Goal: Task Accomplishment & Management: Complete application form

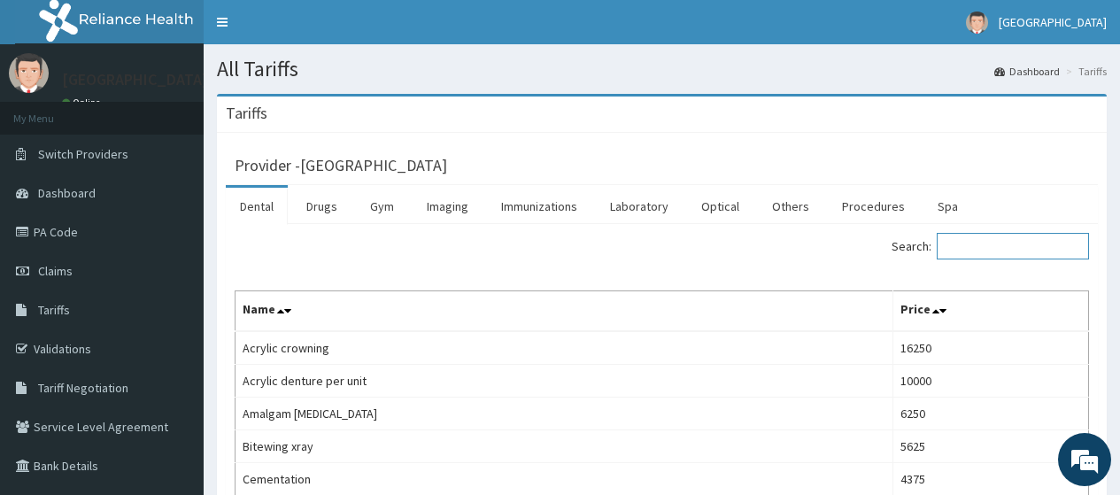
click at [1002, 244] on input "Search:" at bounding box center [1013, 246] width 152 height 27
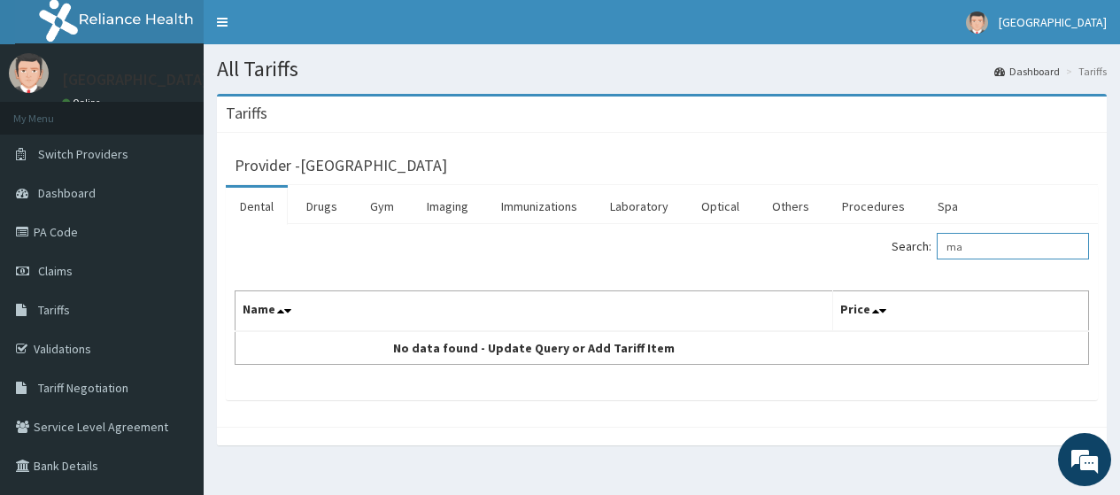
type input "m"
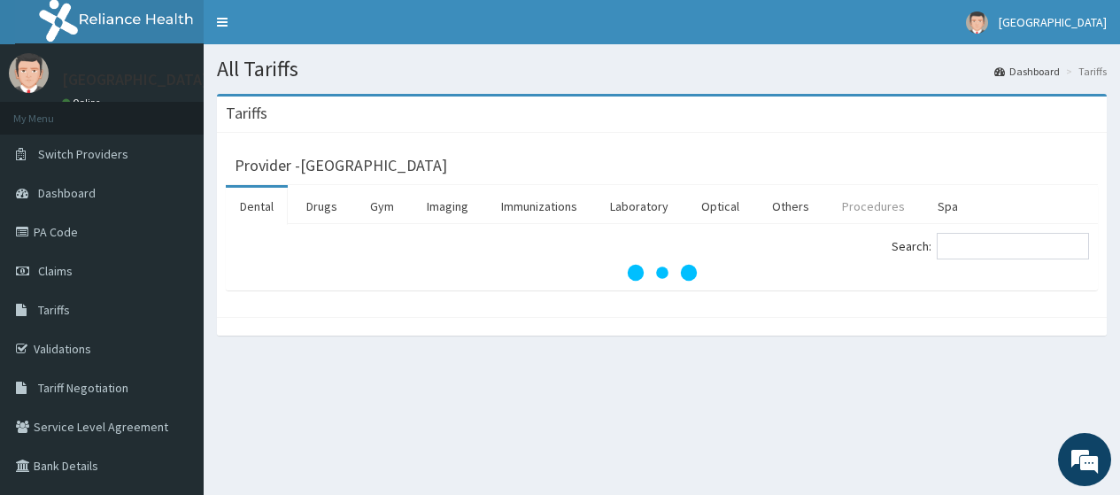
click at [857, 202] on link "Procedures" at bounding box center [873, 206] width 91 height 37
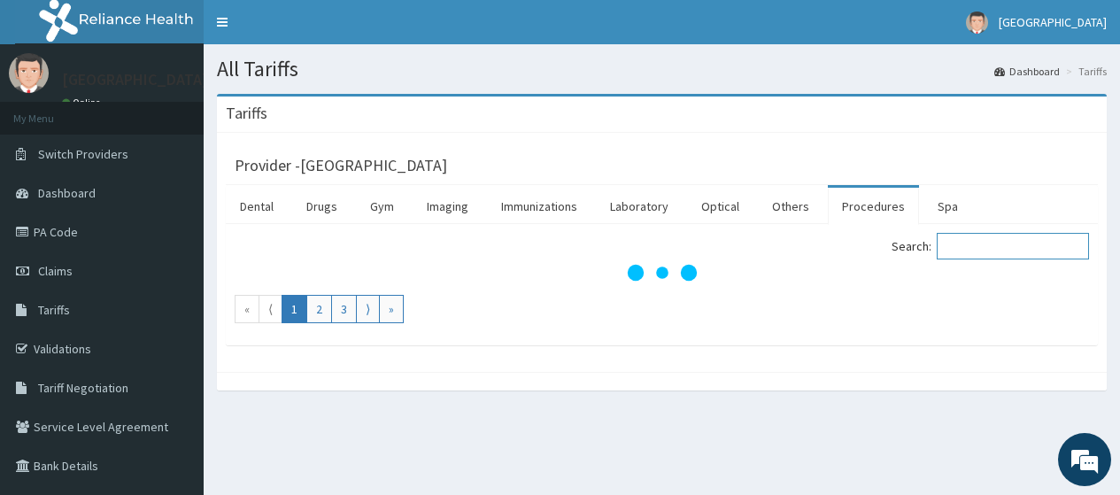
click at [1005, 246] on input "Search:" at bounding box center [1013, 246] width 152 height 27
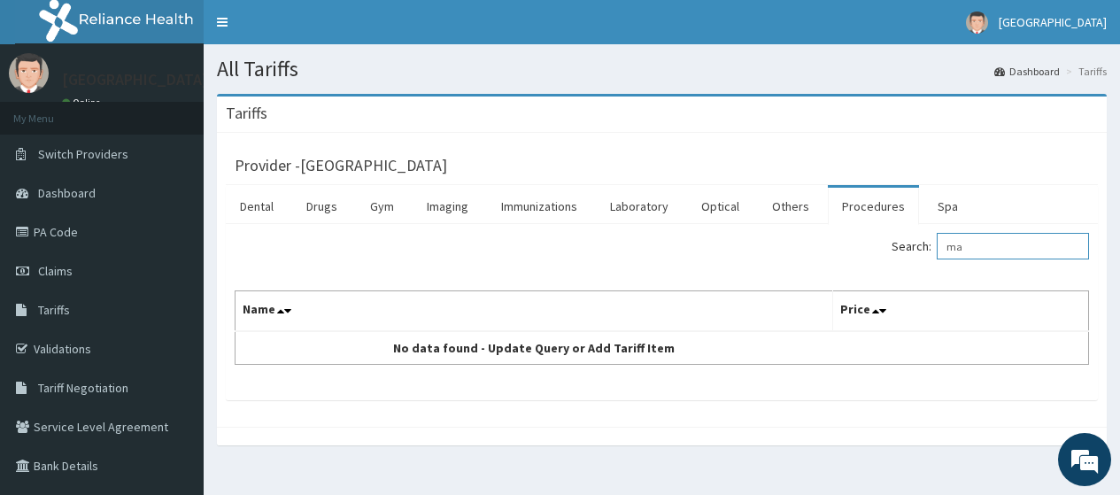
type input "m"
drag, startPoint x: 1004, startPoint y: 244, endPoint x: 942, endPoint y: 253, distance: 63.5
click at [949, 252] on label "Search: vacc" at bounding box center [991, 246] width 198 height 27
paste input "Evacuation"
type input "Evacuation"
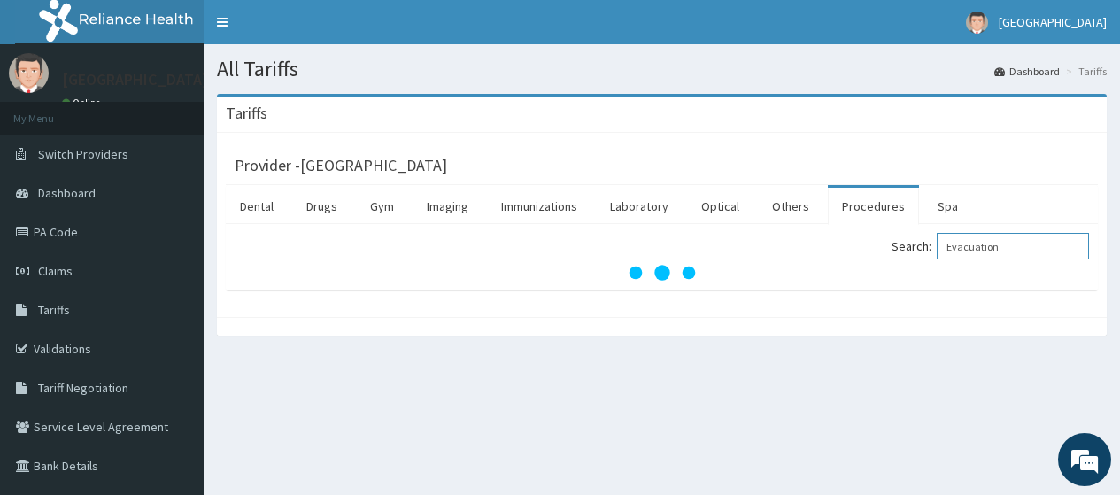
click at [972, 245] on input "Evacuation" at bounding box center [1013, 246] width 152 height 27
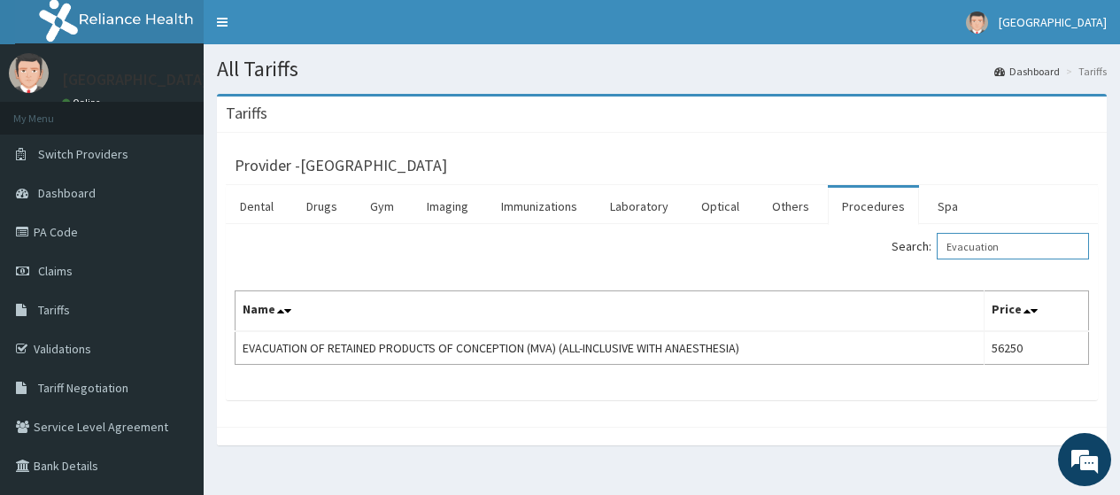
drag, startPoint x: 1042, startPoint y: 245, endPoint x: 951, endPoint y: 256, distance: 91.8
click at [951, 256] on label "Search: Evacuation" at bounding box center [991, 246] width 198 height 27
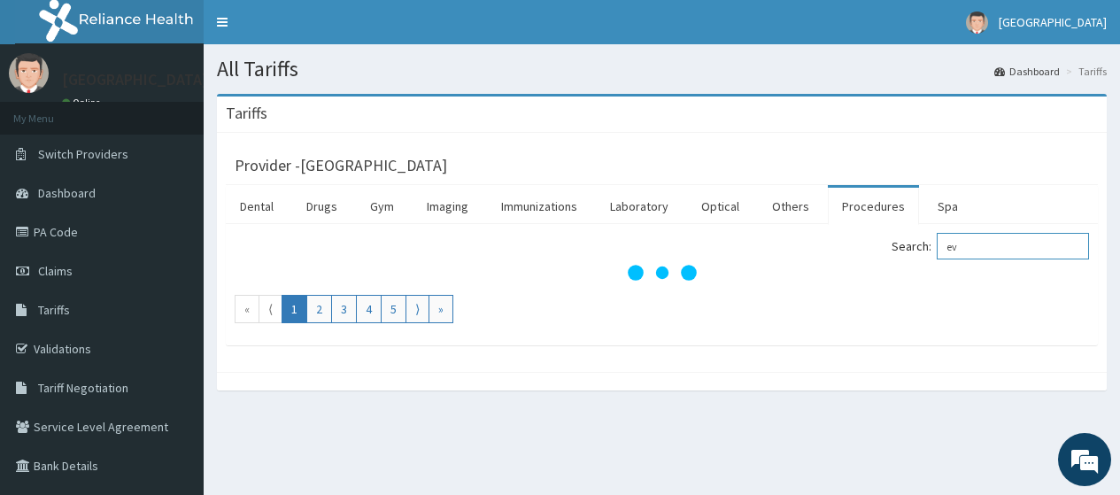
type input "e"
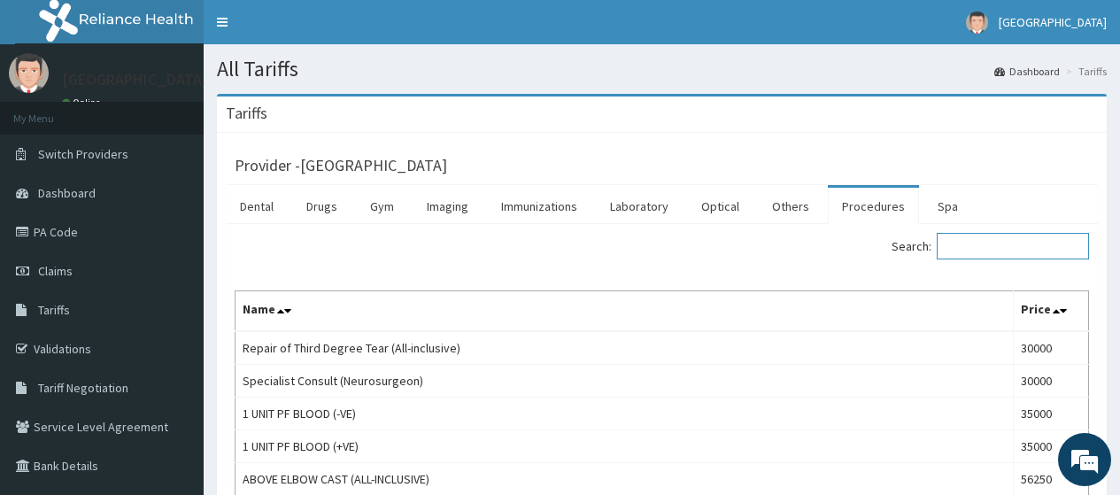
paste input "Evacuation"
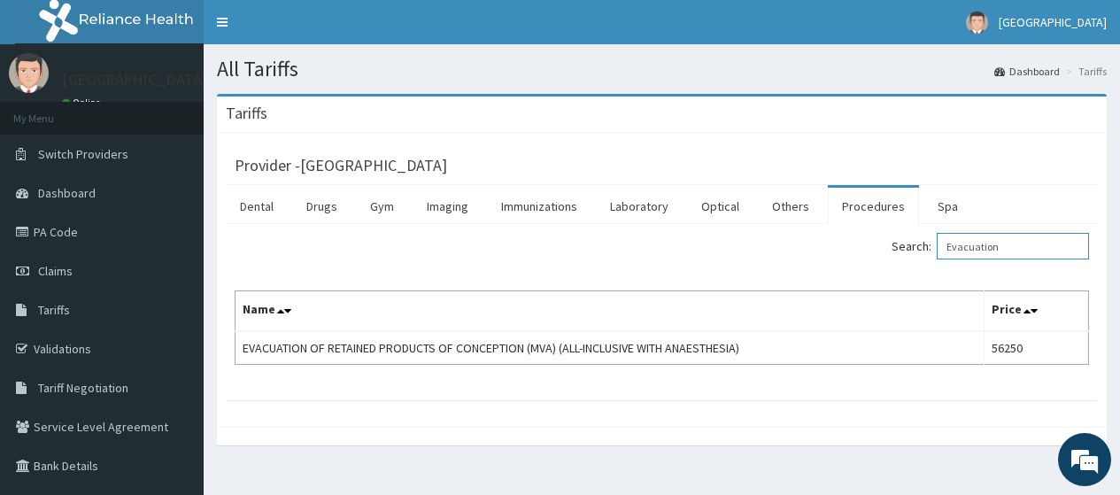
click at [974, 247] on input "Evacuation" at bounding box center [1013, 246] width 152 height 27
drag, startPoint x: 1041, startPoint y: 252, endPoint x: 905, endPoint y: 267, distance: 136.3
click at [905, 267] on div "Search: acuation Name Price EVACUATION OF RETAINED PRODUCTS OF CONCEPTION (MVA)…" at bounding box center [662, 299] width 855 height 132
type input "eva"
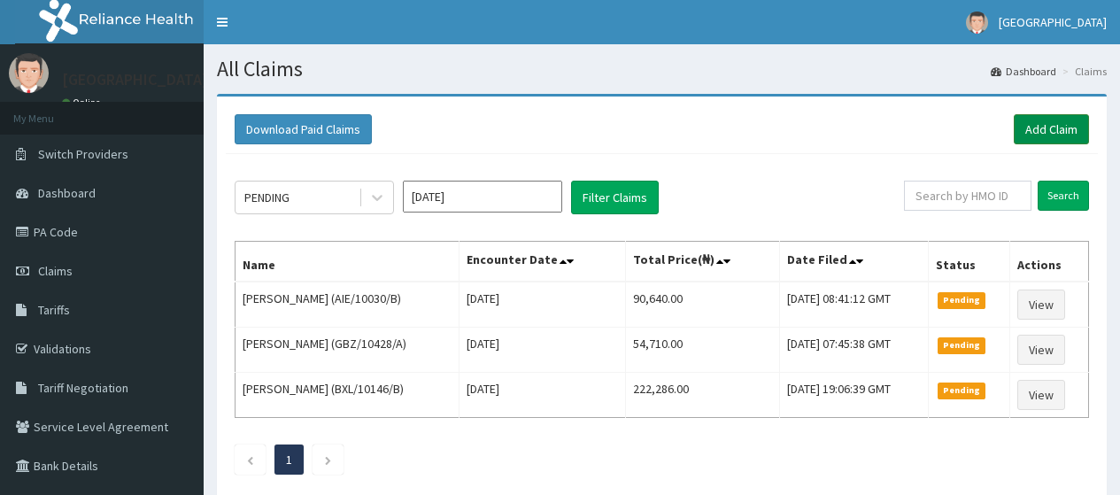
click at [1046, 129] on link "Add Claim" at bounding box center [1051, 129] width 75 height 30
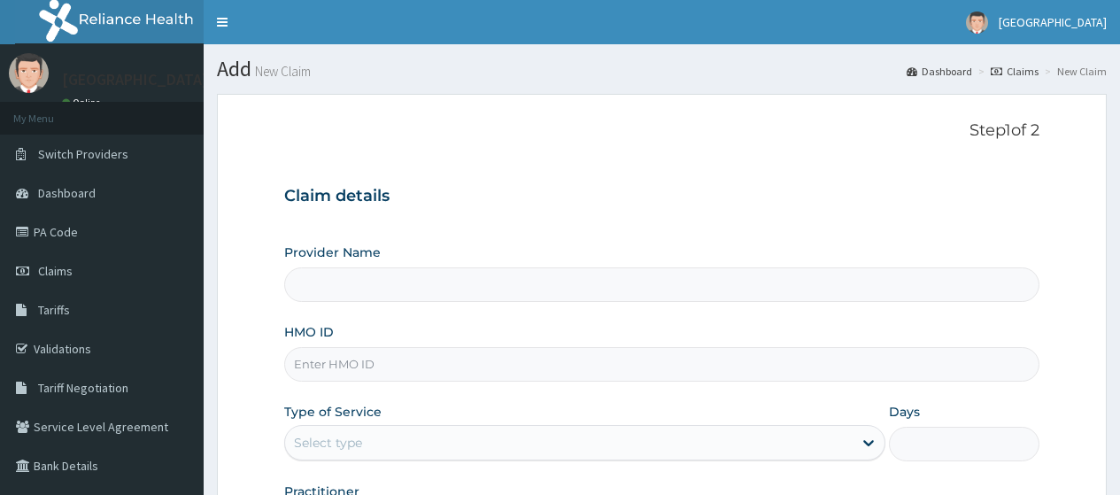
click at [388, 370] on input "HMO ID" at bounding box center [662, 364] width 756 height 35
type input "AIE/10030/B"
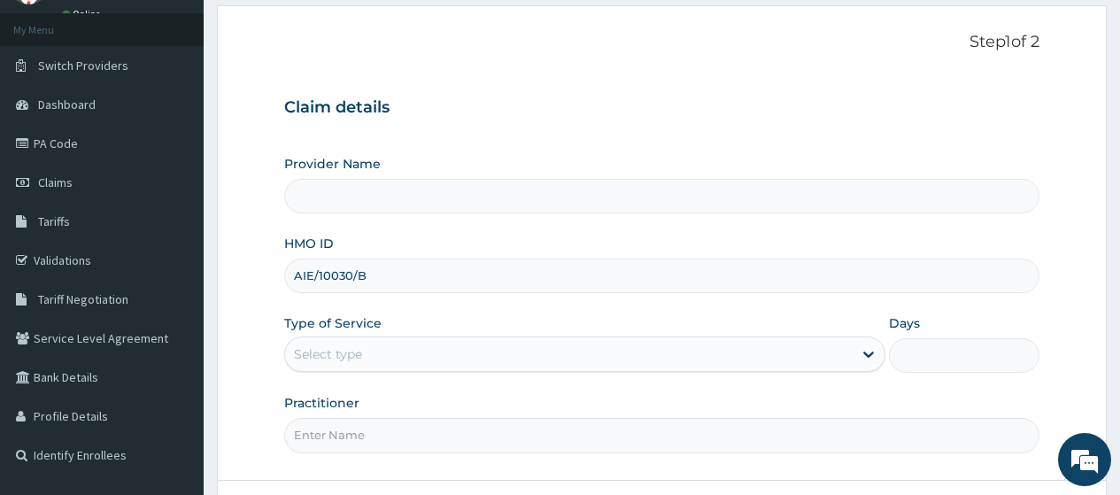
type input "[GEOGRAPHIC_DATA]"
type input "AIE/10030/B"
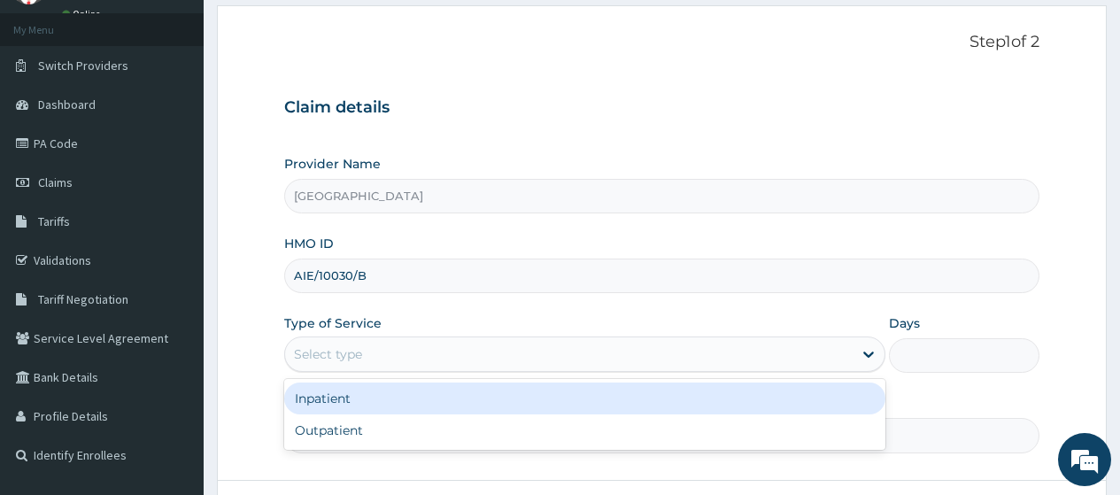
click at [325, 352] on div "Select type" at bounding box center [328, 354] width 68 height 18
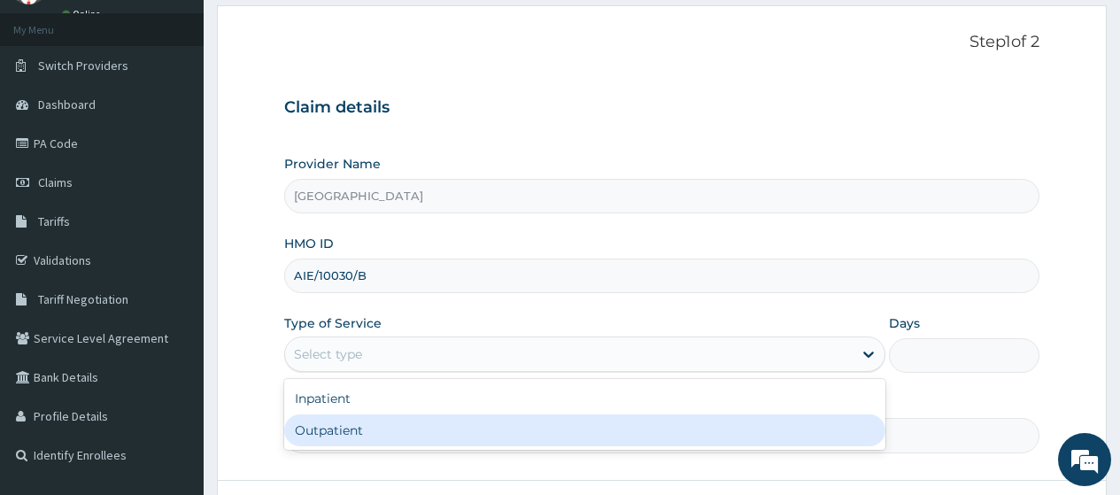
click at [345, 433] on div "Outpatient" at bounding box center [584, 431] width 601 height 32
type input "1"
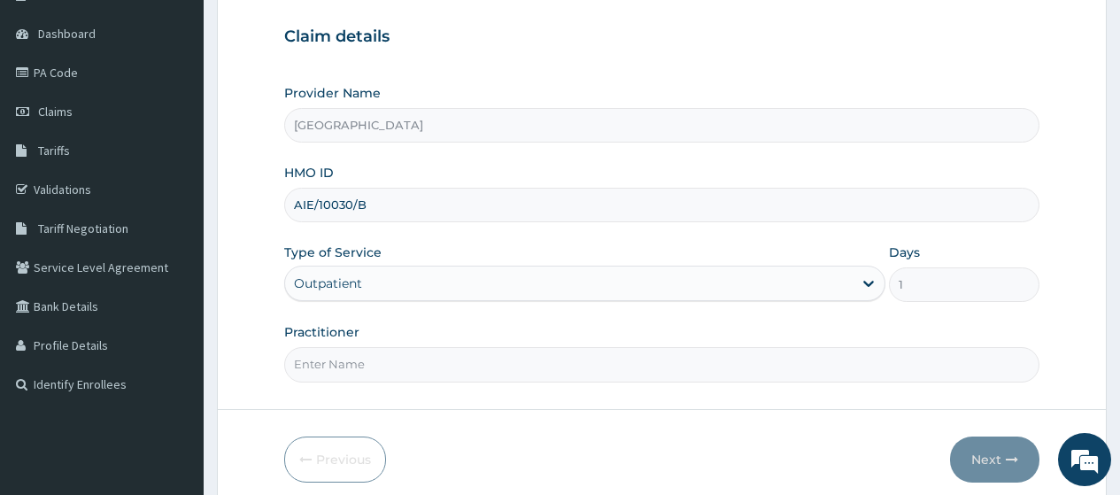
scroll to position [233, 0]
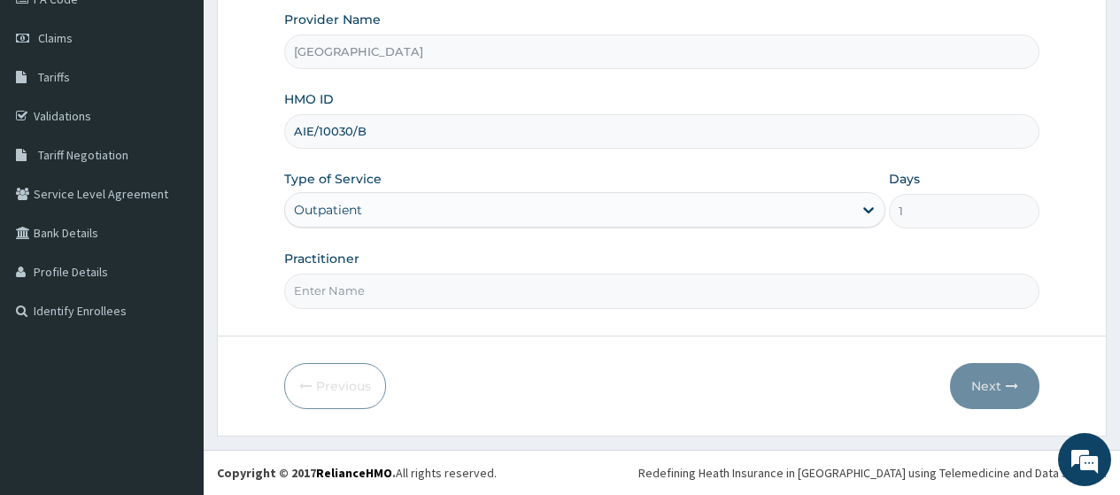
click at [386, 301] on input "Practitioner" at bounding box center [662, 291] width 756 height 35
type input "DR KARINA"
click at [994, 382] on button "Next" at bounding box center [994, 386] width 89 height 46
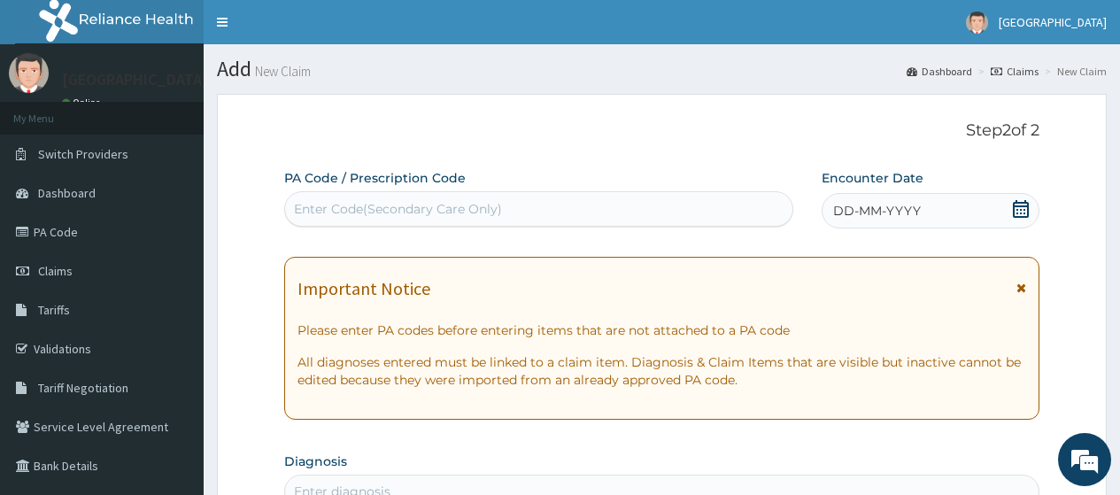
click at [377, 211] on div "Enter Code(Secondary Care Only)" at bounding box center [398, 209] width 208 height 18
drag, startPoint x: 377, startPoint y: 211, endPoint x: 777, endPoint y: 124, distance: 408.8
click at [777, 124] on p "Step 2 of 2" at bounding box center [662, 130] width 756 height 19
click at [372, 205] on div "Enter Code(Secondary Care Only)" at bounding box center [398, 209] width 208 height 18
paste input "PA/A130F0"
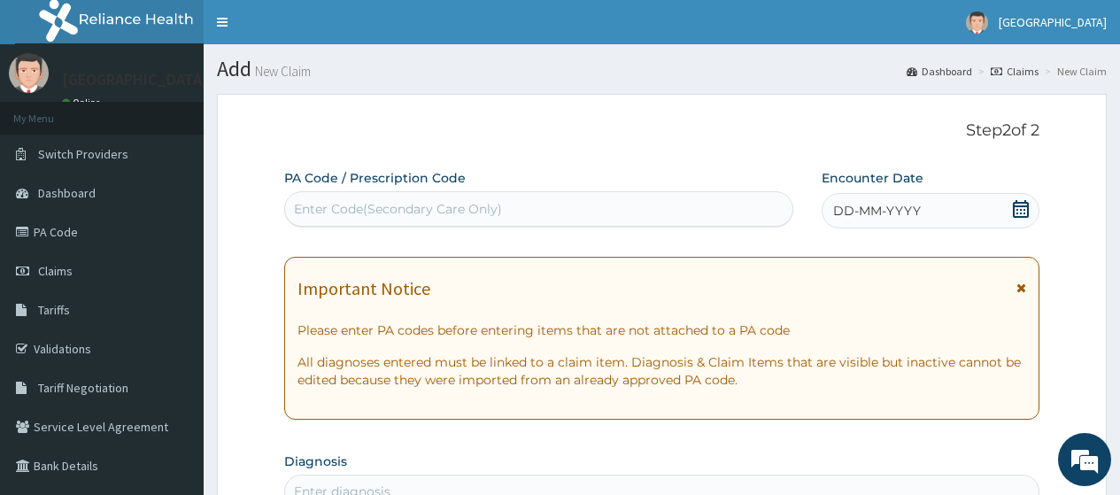
type input "PA/A130F0"
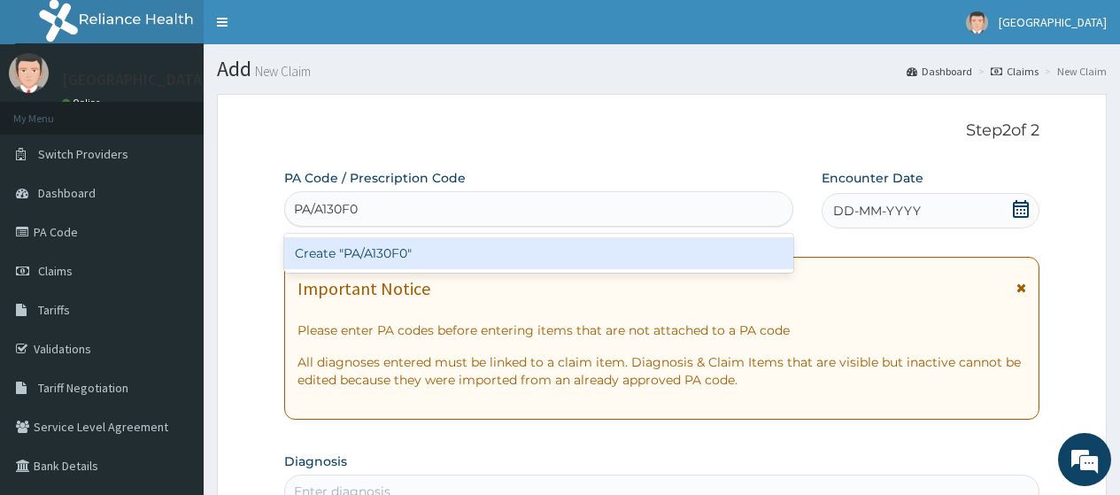
click at [406, 256] on div "Create "PA/A130F0"" at bounding box center [538, 253] width 508 height 32
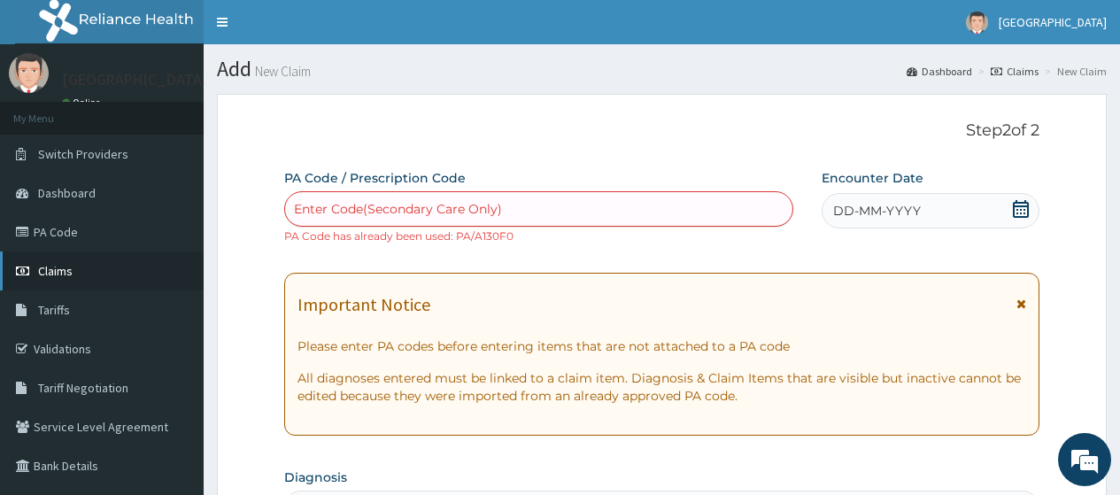
click at [61, 271] on span "Claims" at bounding box center [55, 271] width 35 height 16
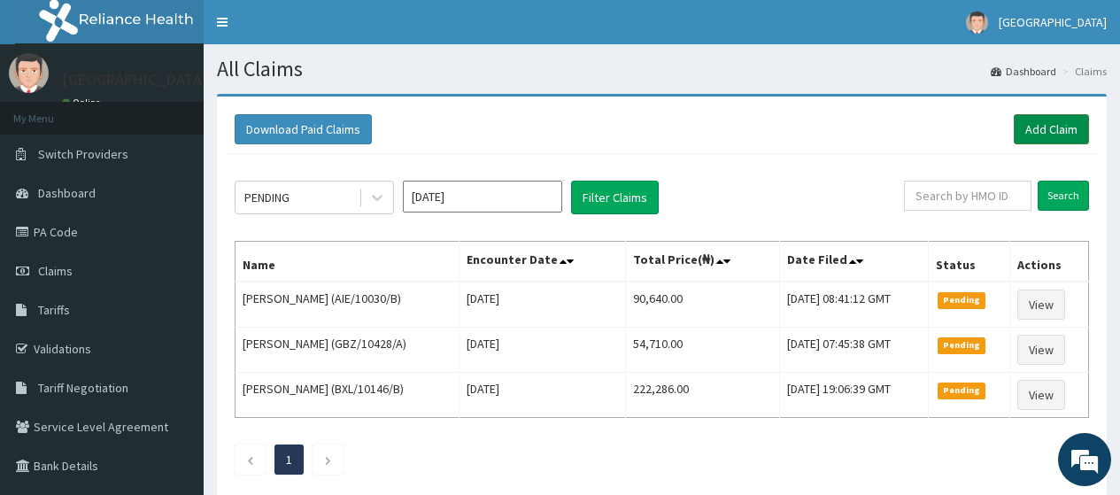
click at [1042, 123] on link "Add Claim" at bounding box center [1051, 129] width 75 height 30
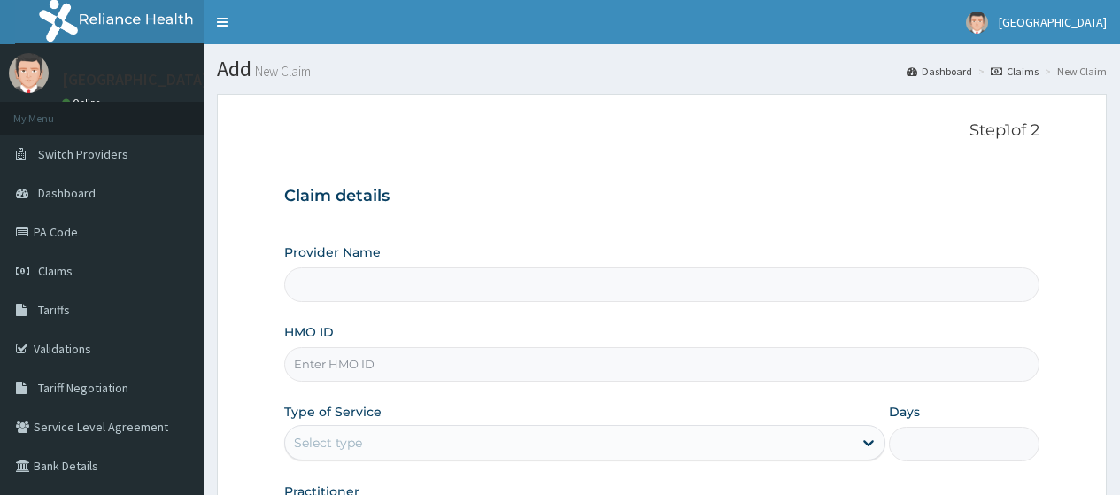
click at [384, 366] on input "HMO ID" at bounding box center [662, 364] width 756 height 35
paste input "EPZ/10239/A"
type input "EPZ/10239/A"
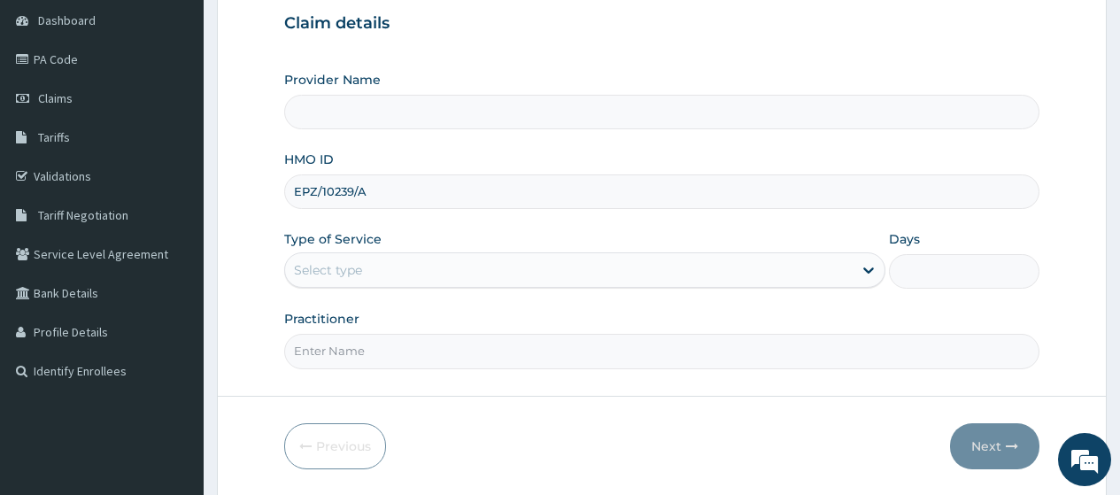
scroll to position [177, 0]
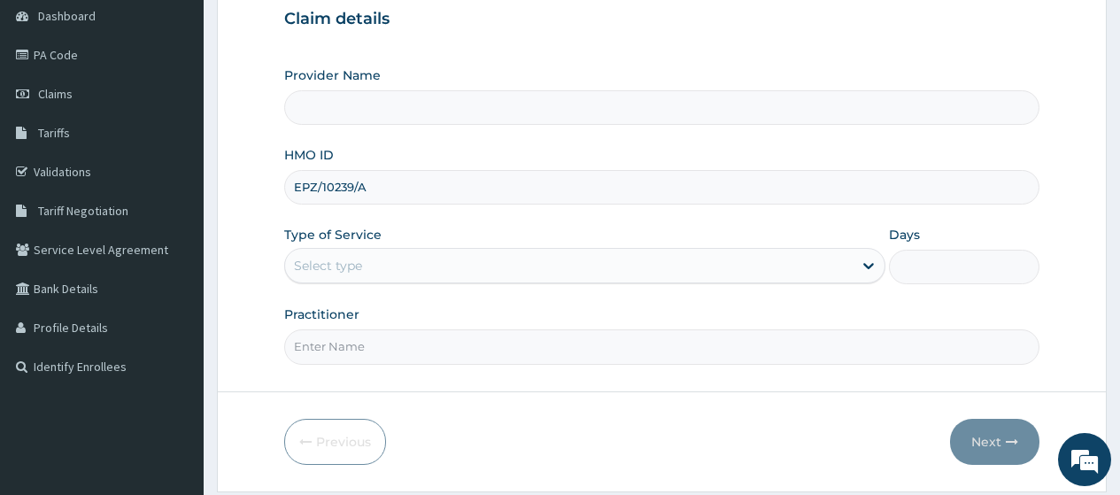
type input "[GEOGRAPHIC_DATA]"
type input "EPZ/10239/A"
click at [382, 262] on div "Select type" at bounding box center [569, 266] width 568 height 28
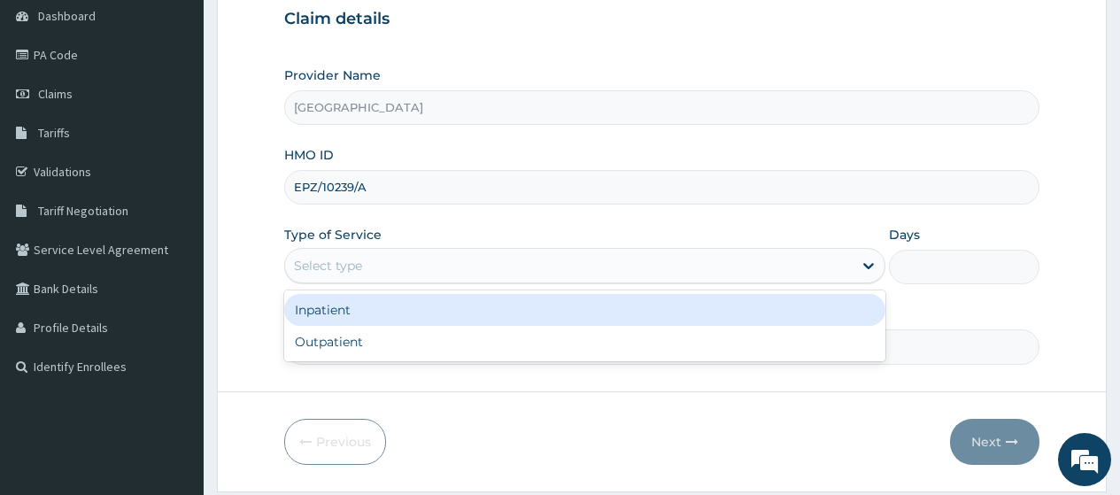
click at [329, 396] on form "Step 1 of 2 Claim details Provider Name [GEOGRAPHIC_DATA] HMO ID EPZ/10239/A Ty…" at bounding box center [662, 204] width 890 height 575
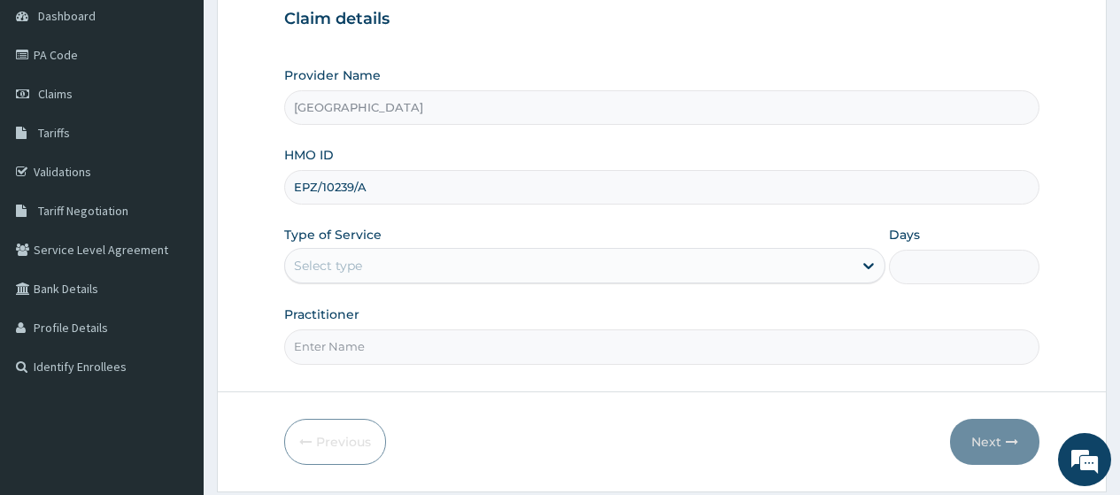
click at [380, 260] on div "Select type" at bounding box center [569, 266] width 568 height 28
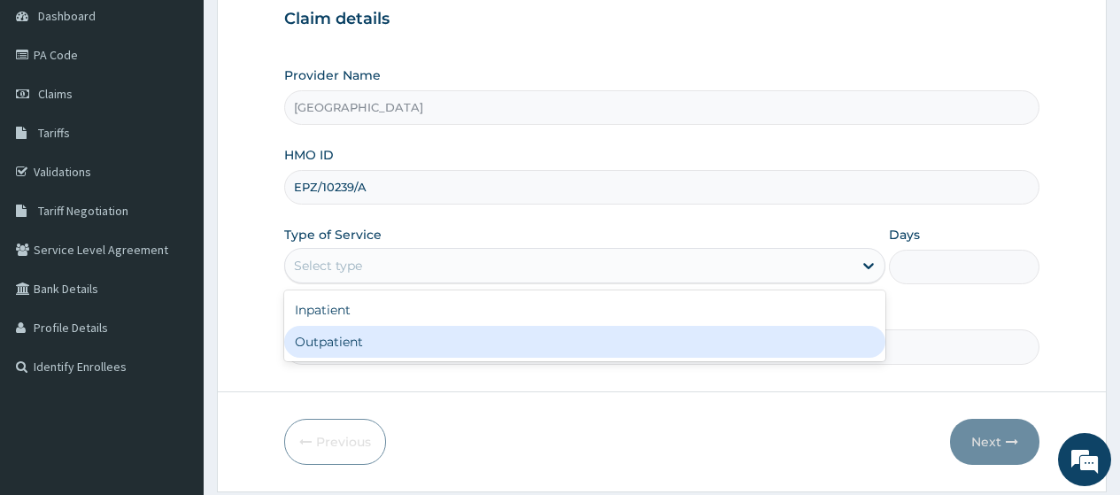
click at [329, 343] on div "Outpatient" at bounding box center [584, 342] width 601 height 32
type input "1"
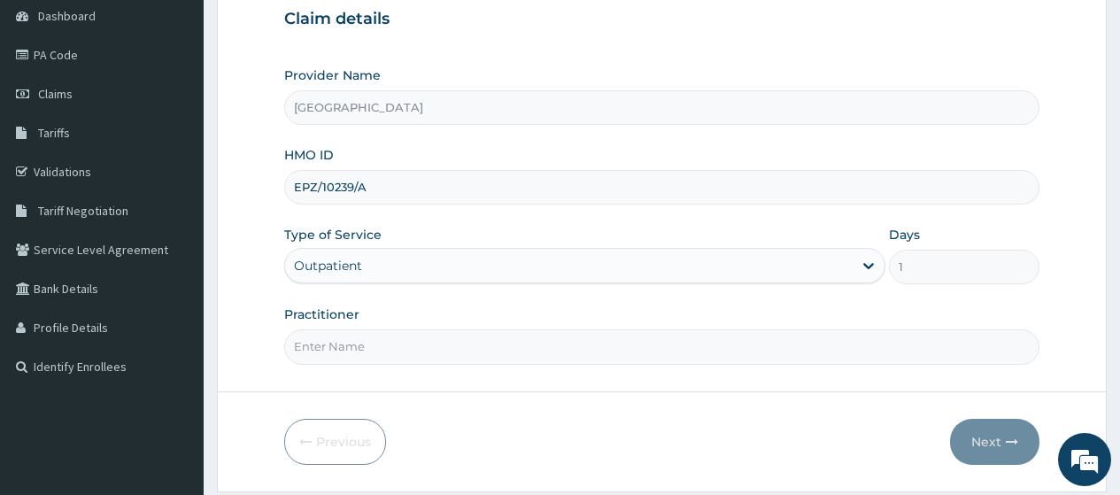
scroll to position [233, 0]
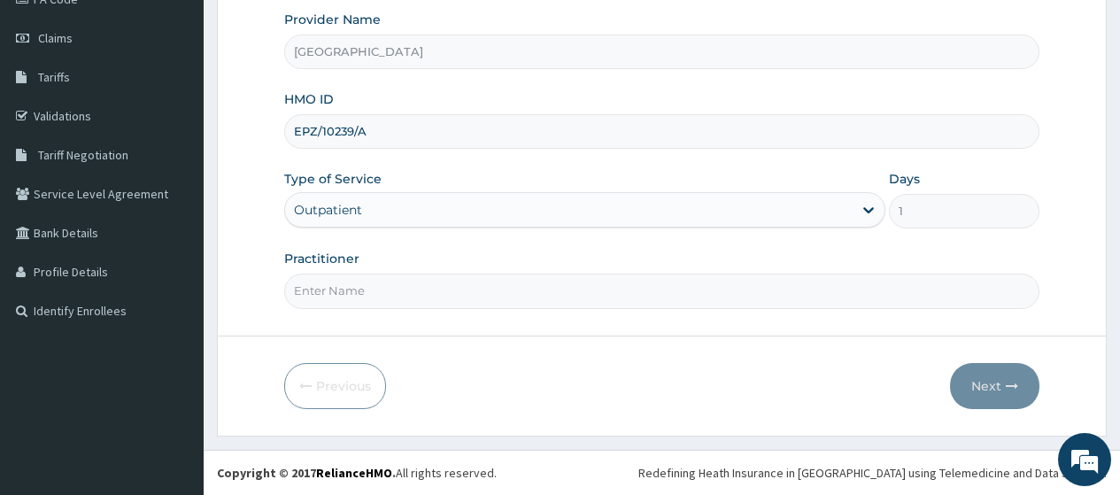
click at [394, 291] on input "Practitioner" at bounding box center [662, 291] width 756 height 35
type input "DR [PERSON_NAME]"
click at [992, 391] on button "Next" at bounding box center [994, 386] width 89 height 46
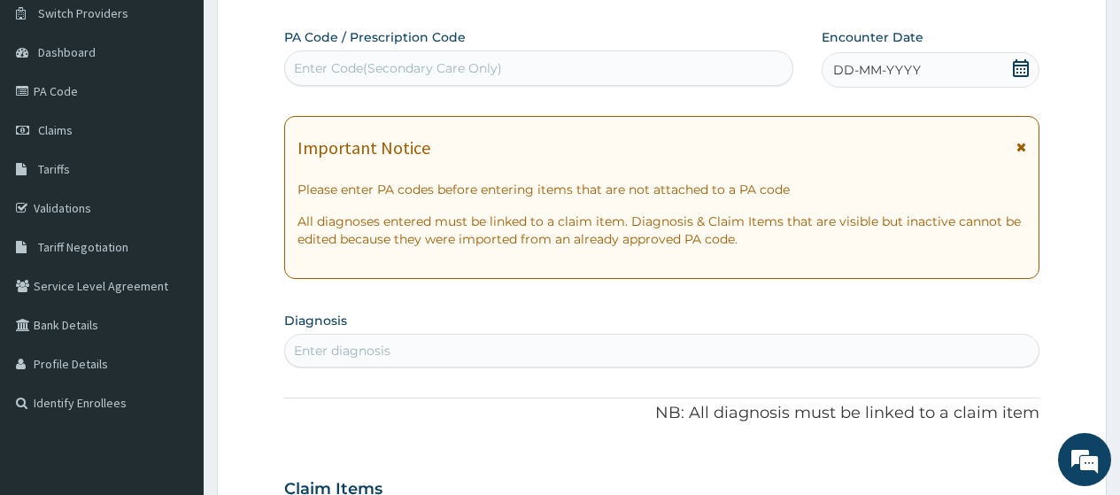
scroll to position [0, 0]
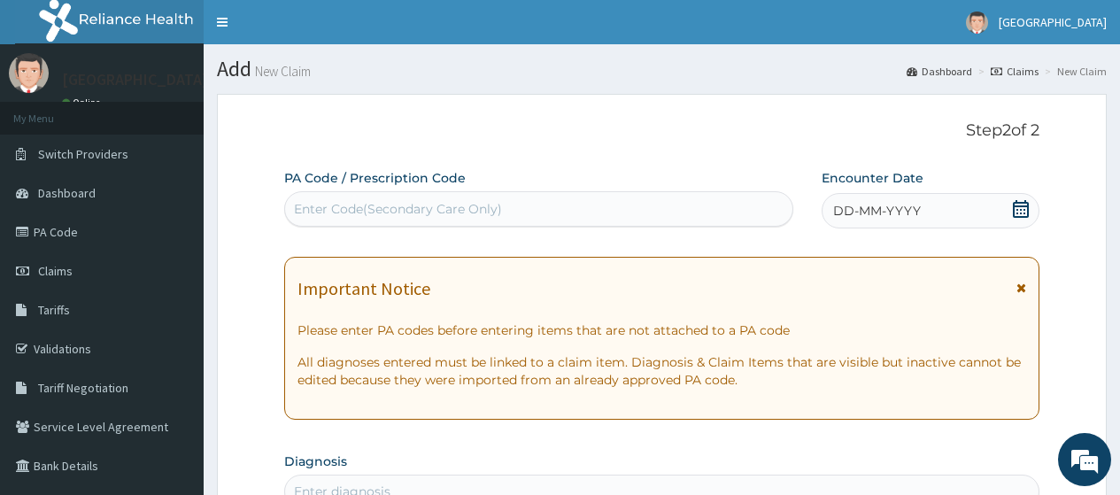
click at [358, 205] on div "Enter Code(Secondary Care Only)" at bounding box center [398, 209] width 208 height 18
paste input "PA/9D9BD5"
type input "PA/9D9BD5"
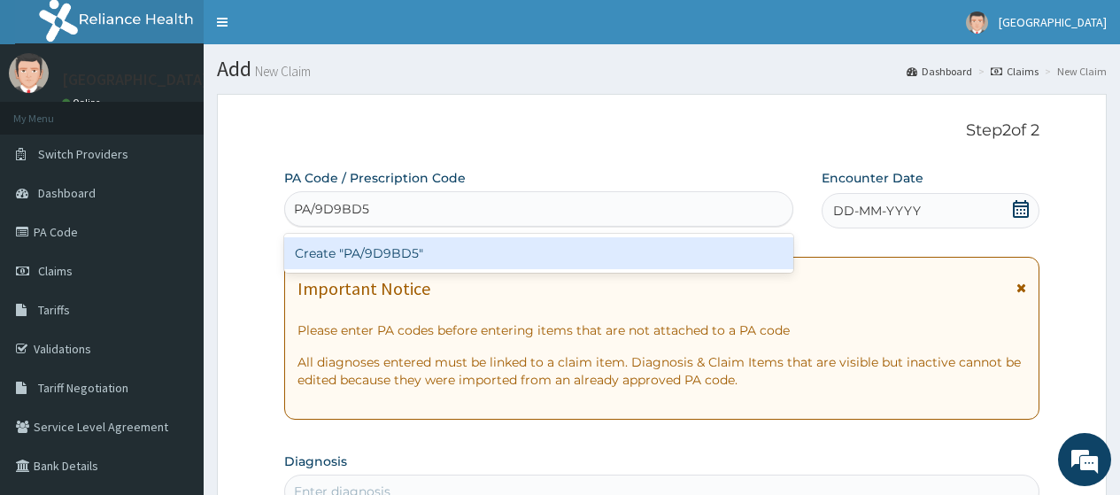
click at [369, 248] on div "Create "PA/9D9BD5"" at bounding box center [538, 253] width 508 height 32
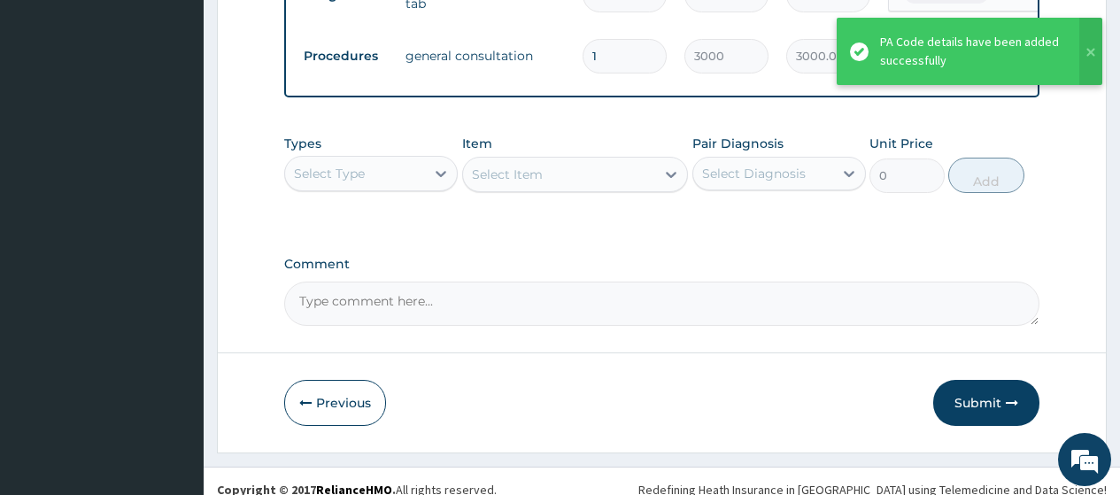
scroll to position [772, 0]
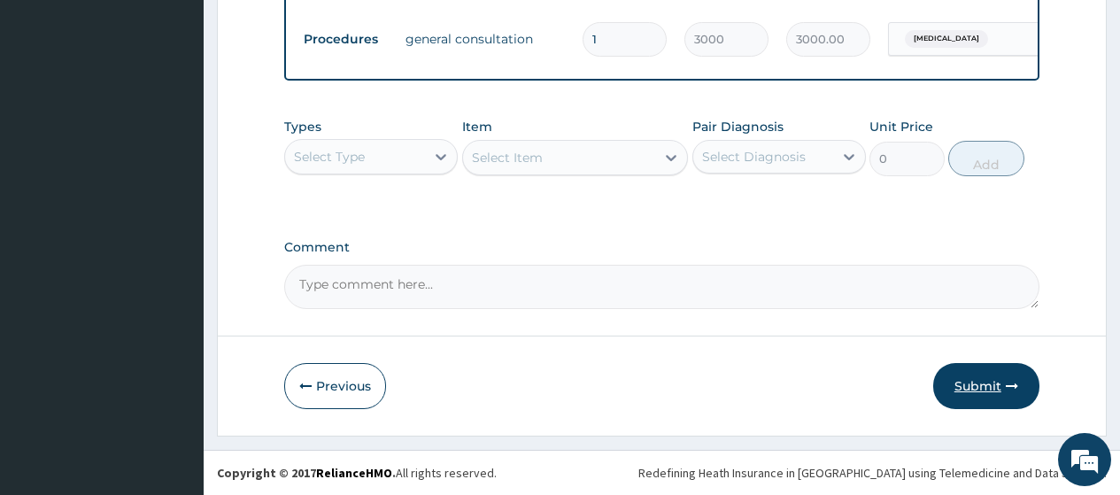
click at [969, 388] on button "Submit" at bounding box center [987, 386] width 106 height 46
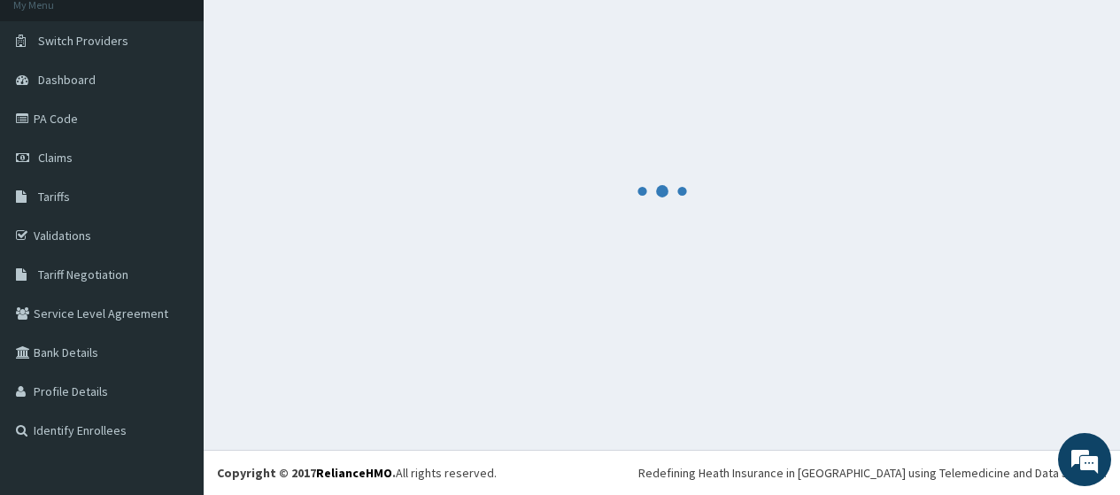
scroll to position [113, 0]
click at [984, 385] on div at bounding box center [662, 191] width 890 height 421
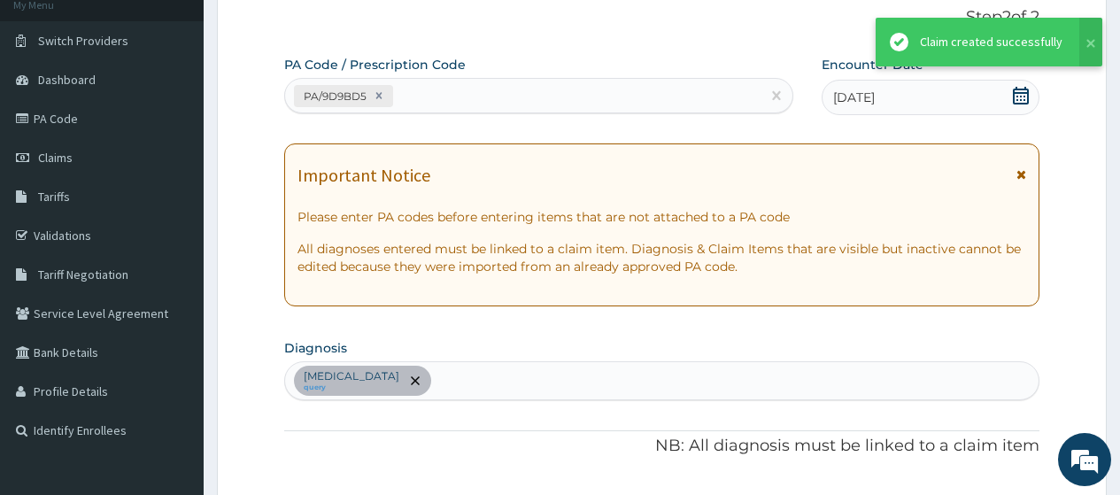
scroll to position [772, 0]
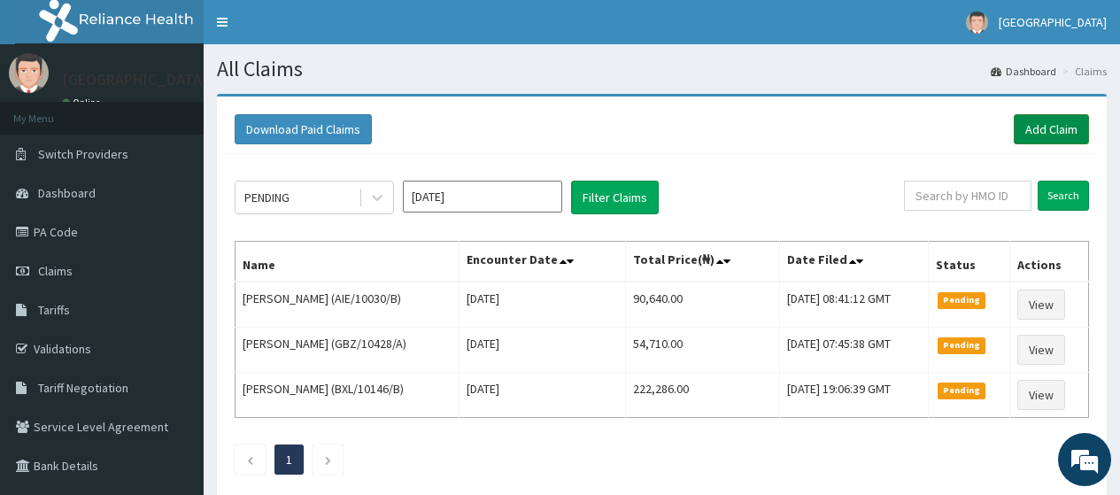
click at [1027, 127] on link "Add Claim" at bounding box center [1051, 129] width 75 height 30
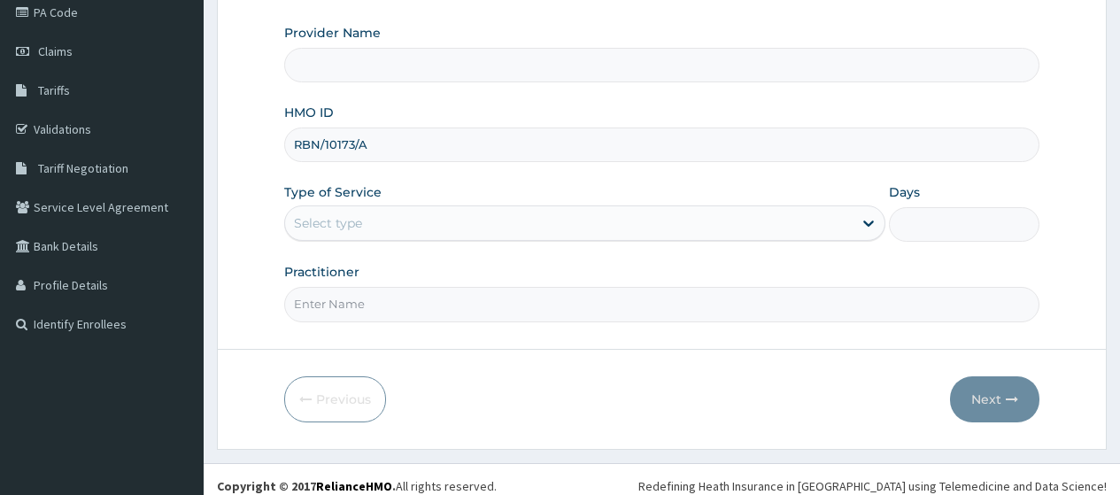
scroll to position [233, 0]
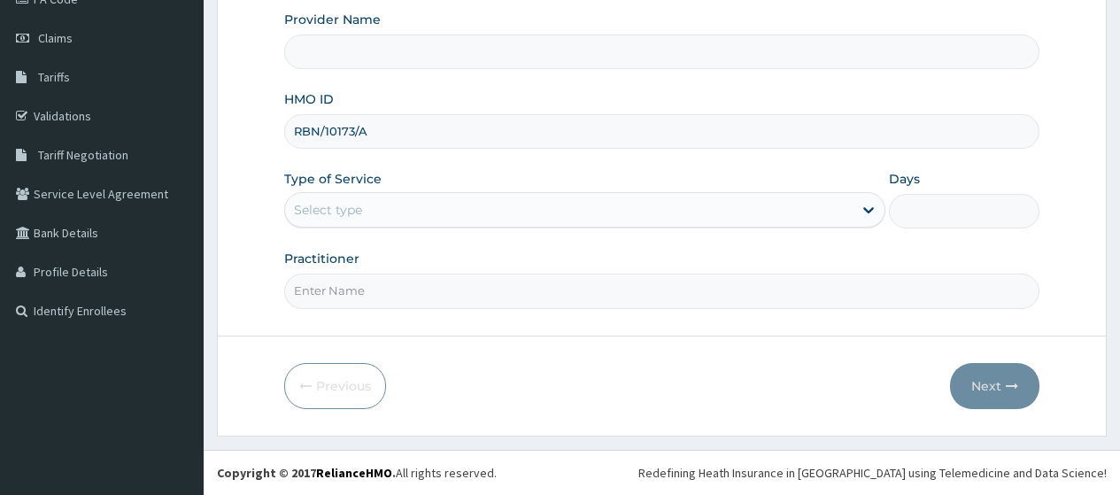
type input "RBN/10173/A"
click at [353, 215] on div "Select type" at bounding box center [328, 210] width 68 height 18
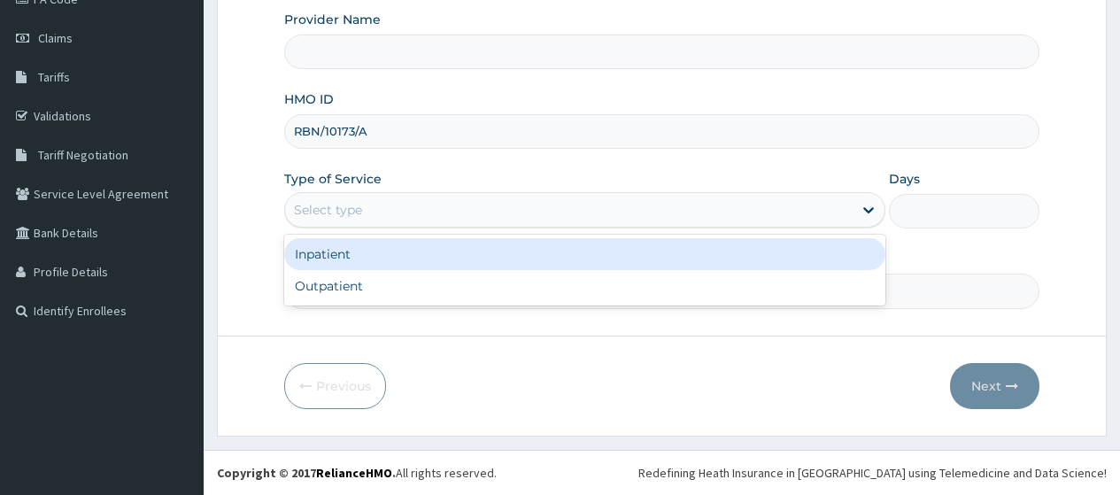
type input "Ibijola Medical center"
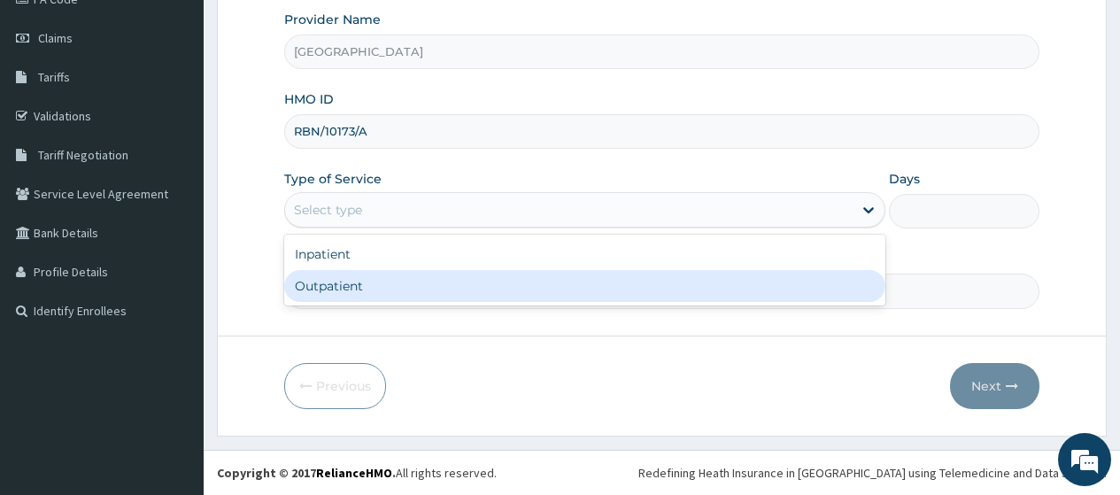
click at [353, 285] on div "Outpatient" at bounding box center [584, 286] width 601 height 32
type input "1"
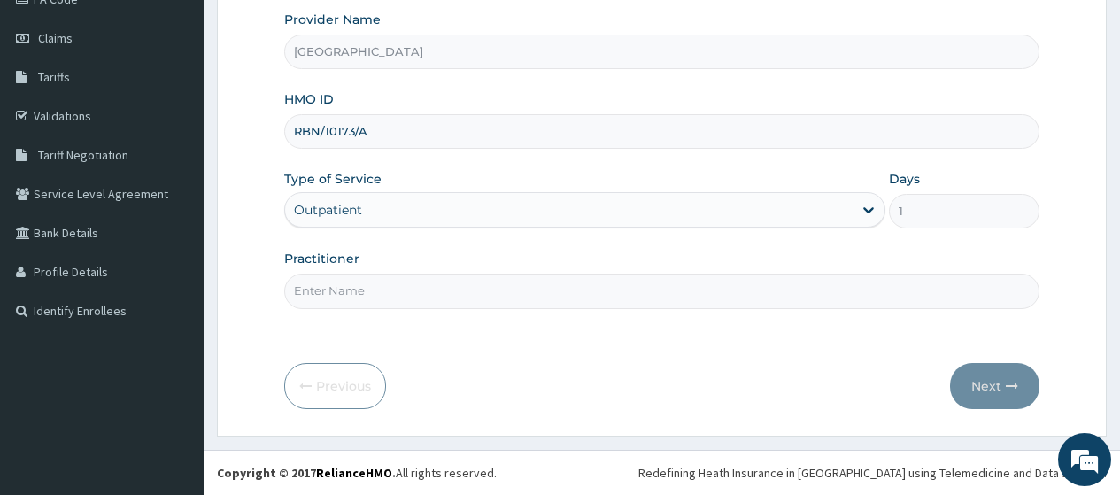
click at [369, 295] on input "Practitioner" at bounding box center [662, 291] width 756 height 35
type input "DR KARINA"
click at [988, 381] on button "Next" at bounding box center [994, 386] width 89 height 46
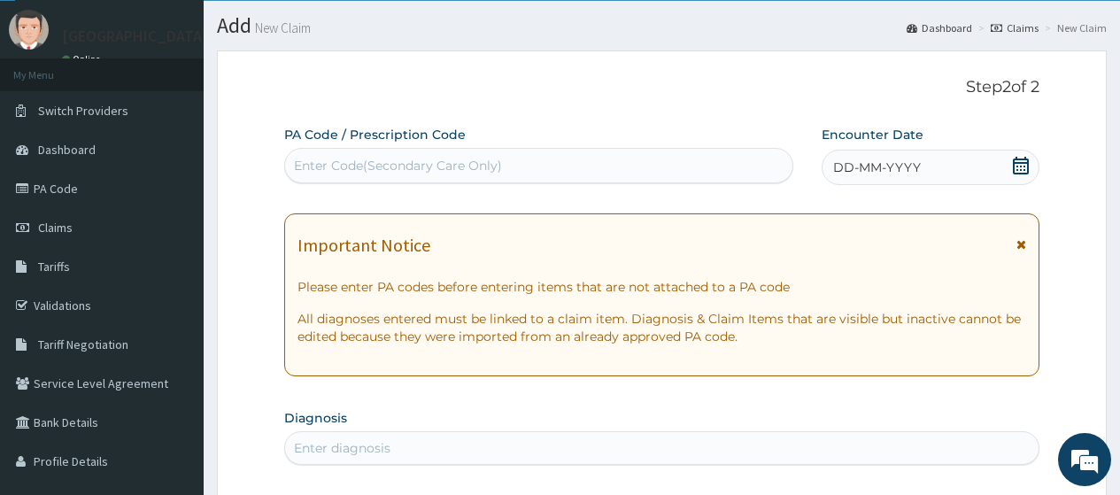
scroll to position [0, 0]
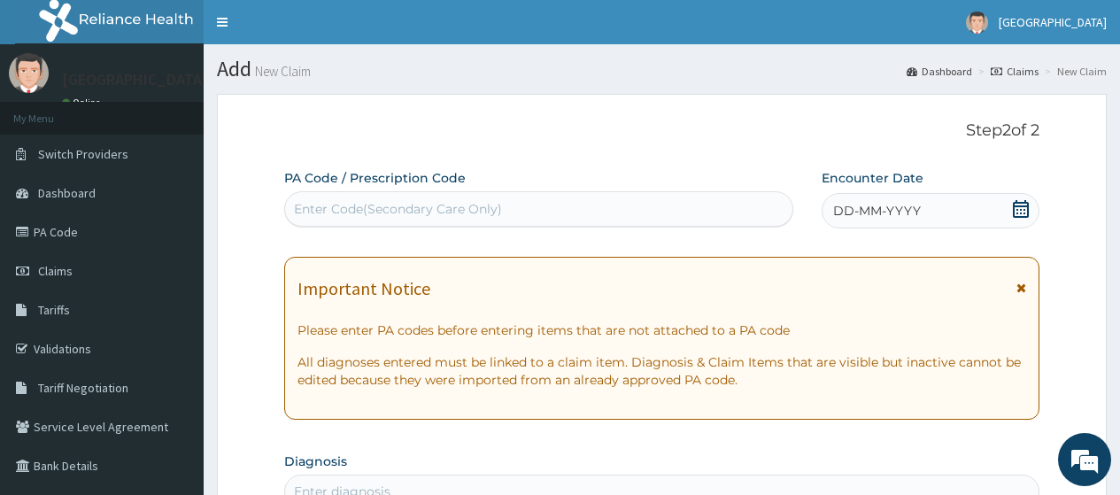
click at [409, 203] on div "Enter Code(Secondary Care Only)" at bounding box center [398, 209] width 208 height 18
paste input "PA/1F282C"
type input "PA/1F282C"
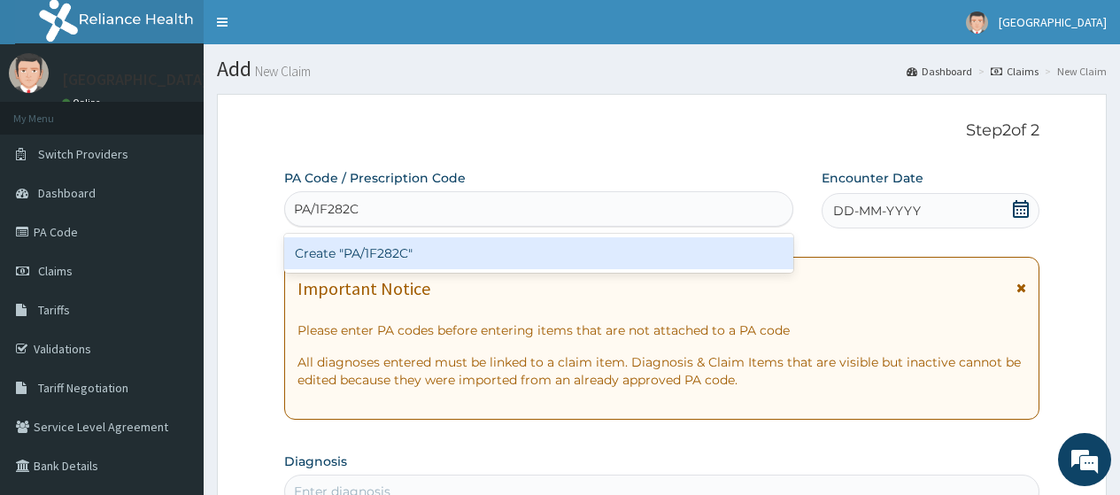
click at [396, 258] on div "Create "PA/1F282C"" at bounding box center [538, 253] width 508 height 32
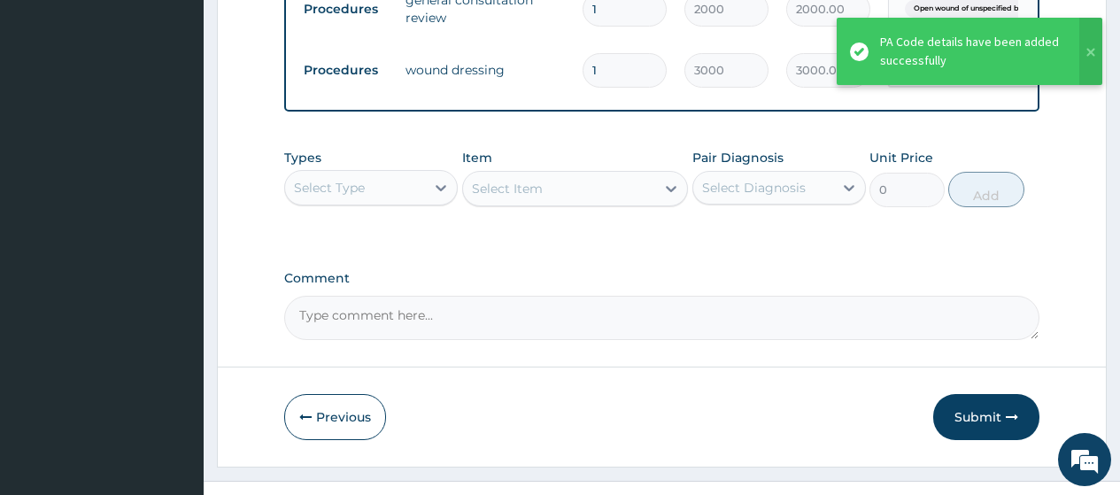
scroll to position [772, 0]
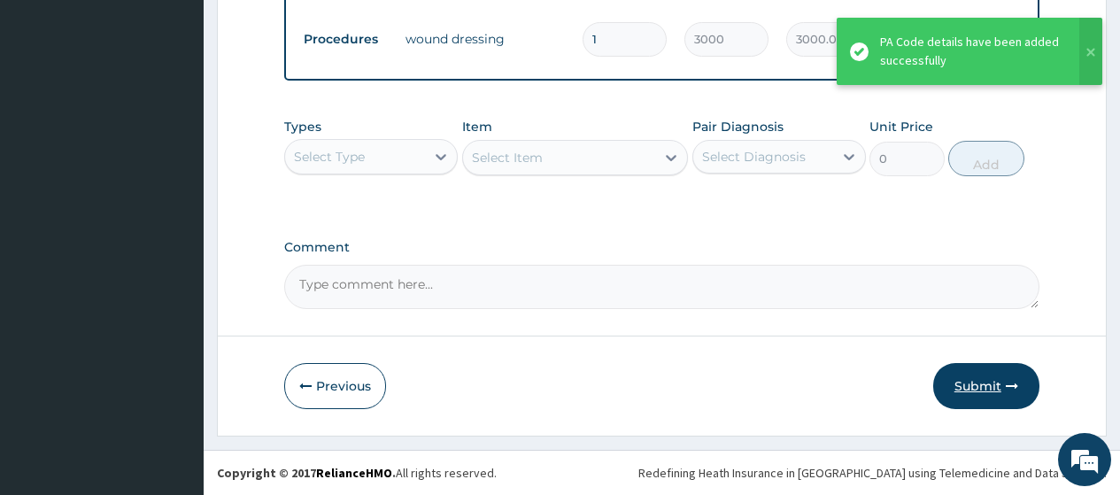
click at [975, 384] on button "Submit" at bounding box center [987, 386] width 106 height 46
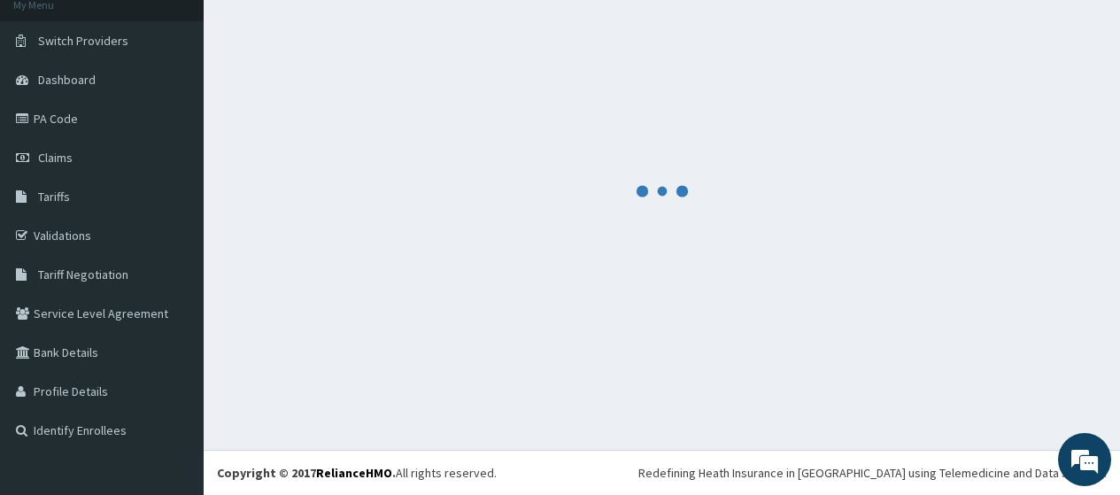
scroll to position [113, 0]
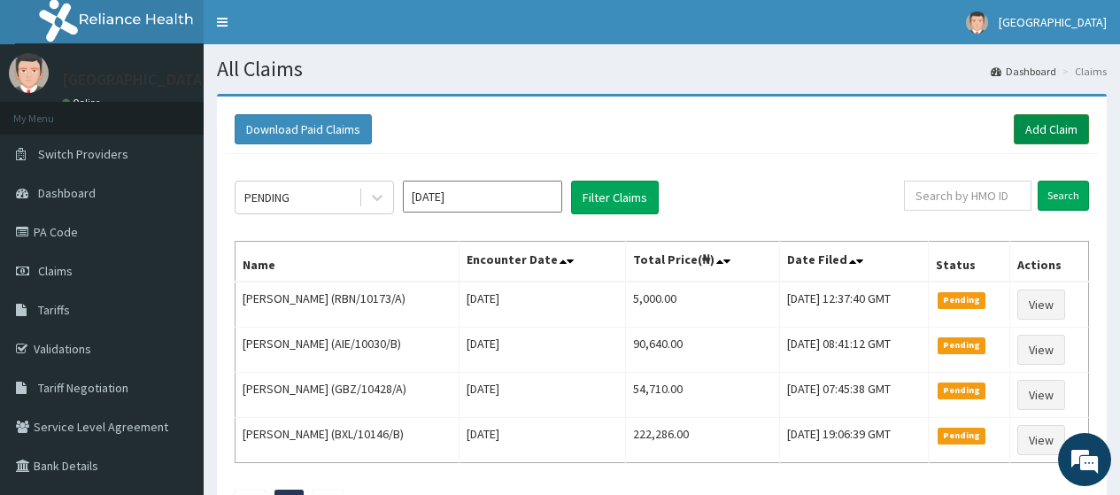
click at [1059, 129] on link "Add Claim" at bounding box center [1051, 129] width 75 height 30
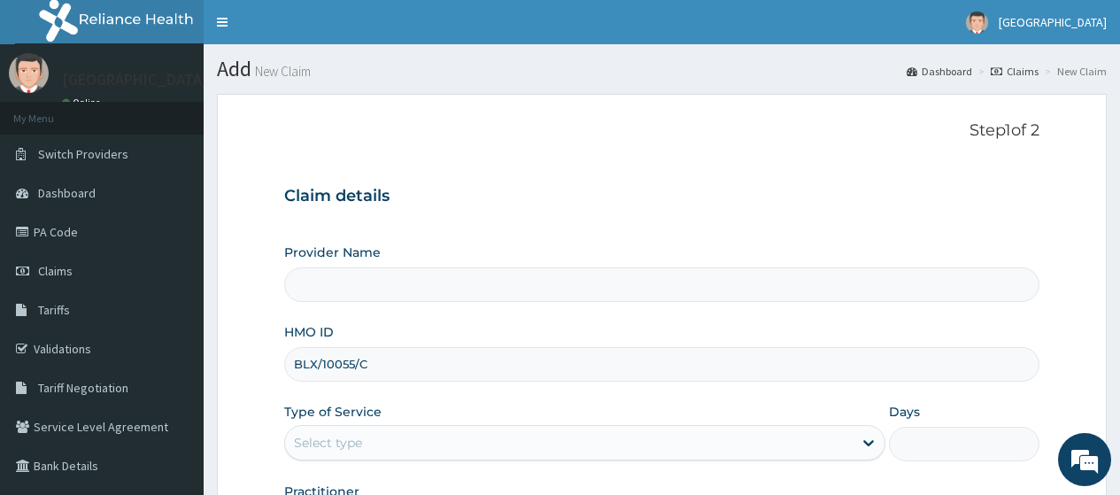
scroll to position [177, 0]
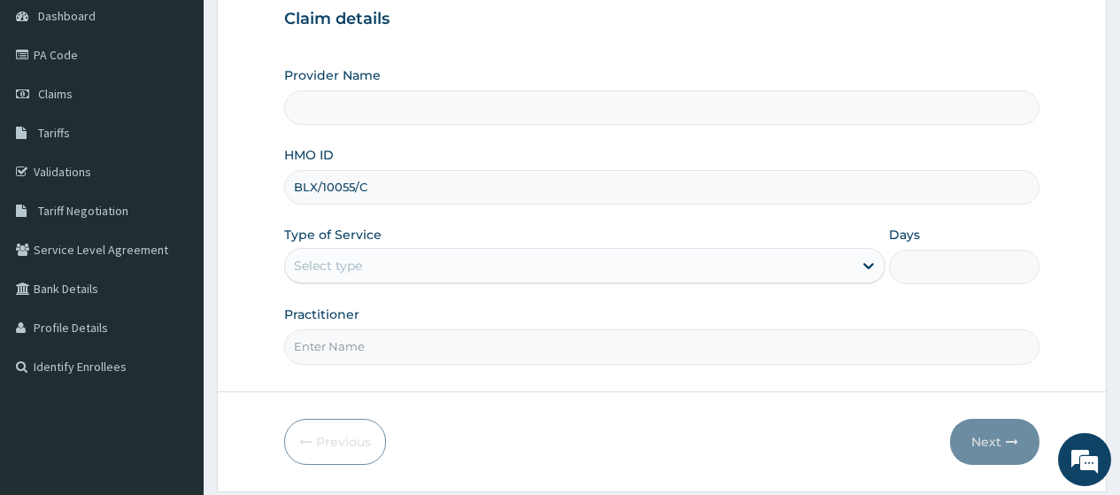
type input "BLX/10055/C"
type input "[GEOGRAPHIC_DATA]"
click at [376, 264] on div "Select type" at bounding box center [569, 266] width 568 height 28
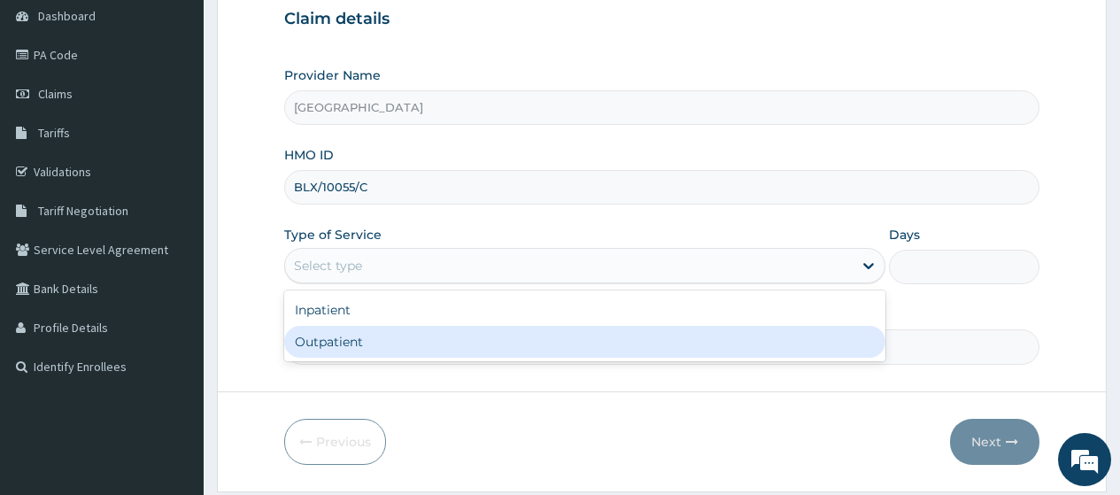
click at [329, 339] on div "Outpatient" at bounding box center [584, 342] width 601 height 32
type input "1"
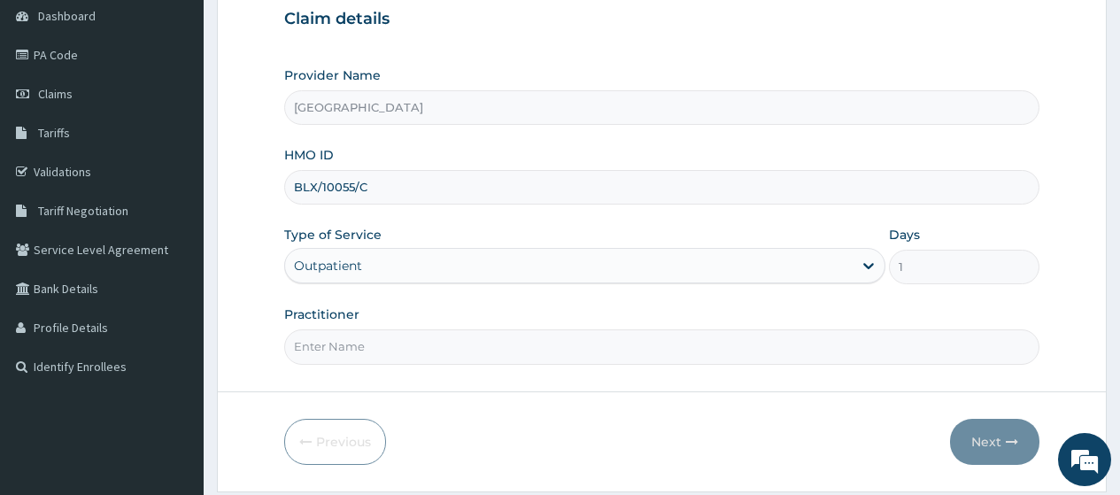
click at [332, 345] on input "Practitioner" at bounding box center [662, 346] width 756 height 35
type input "DR [PERSON_NAME]"
click at [989, 438] on button "Next" at bounding box center [994, 442] width 89 height 46
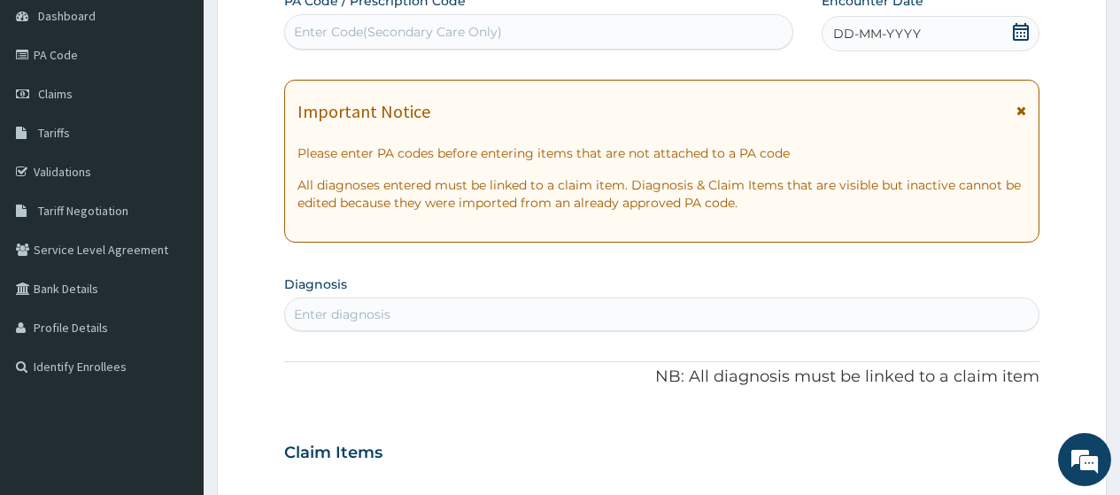
scroll to position [0, 0]
click at [605, 33] on div "Enter Code(Secondary Care Only)" at bounding box center [538, 32] width 507 height 28
paste input "PA/1BCF38"
type input "PA/1BCF38"
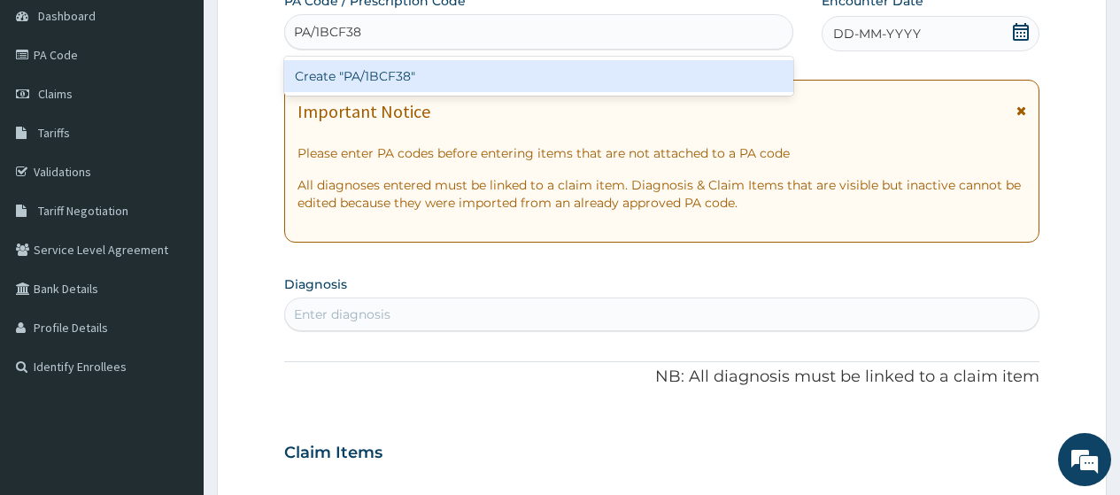
click at [585, 83] on div "Create "PA/1BCF38"" at bounding box center [538, 76] width 508 height 32
